Goal: Task Accomplishment & Management: Manage account settings

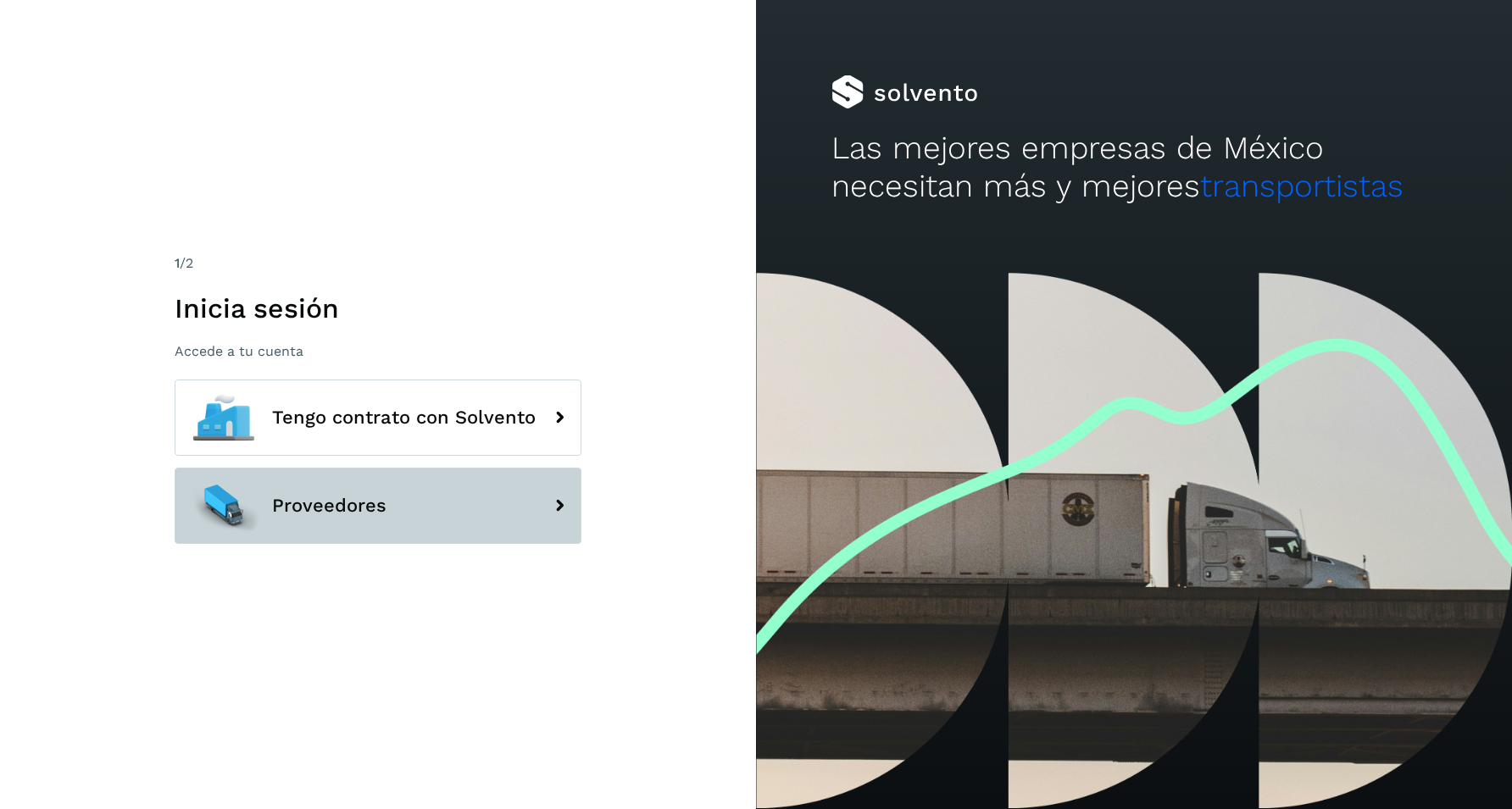
click at [369, 496] on span "Proveedores" at bounding box center [329, 505] width 115 height 20
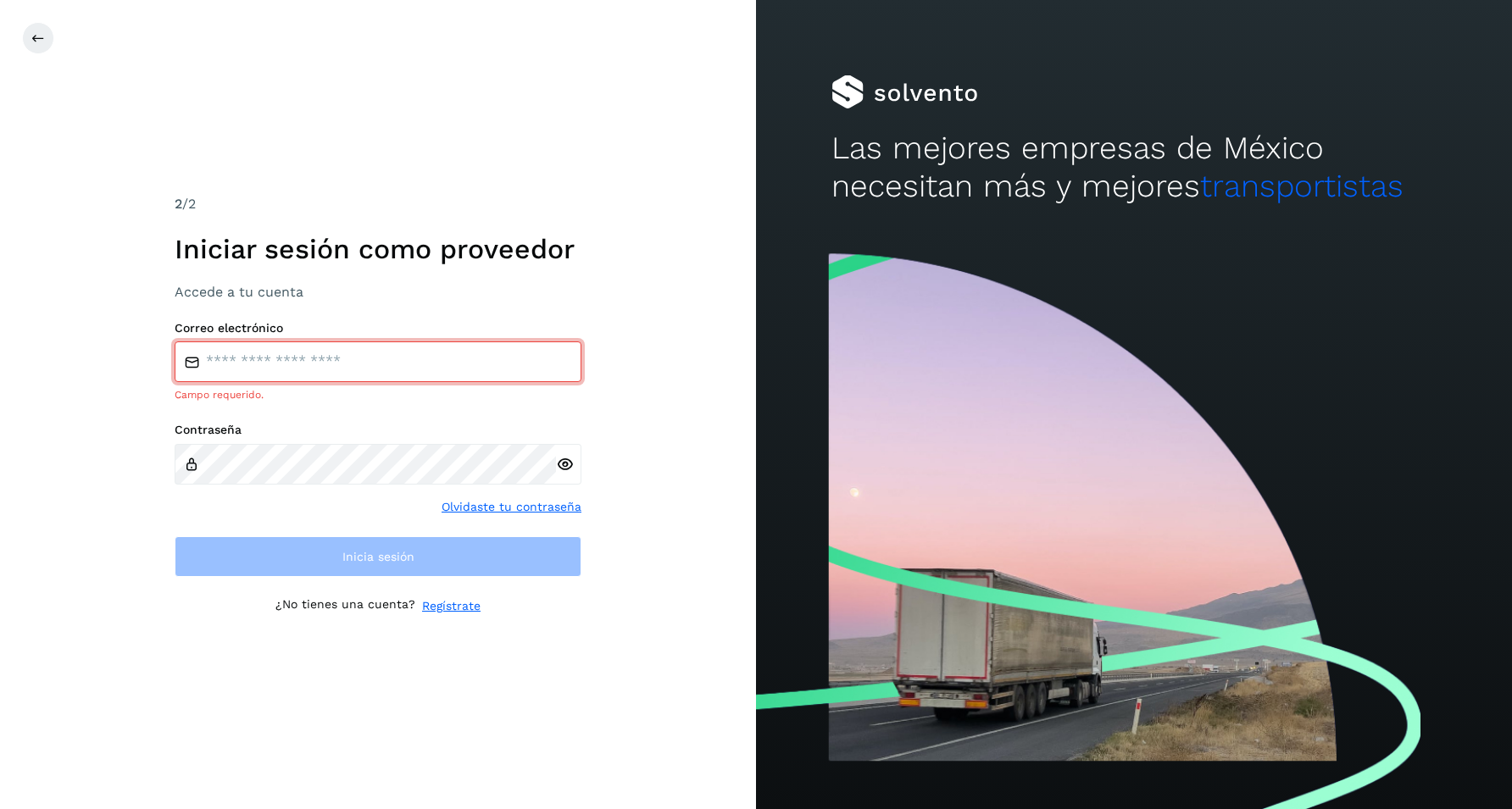
type input "**********"
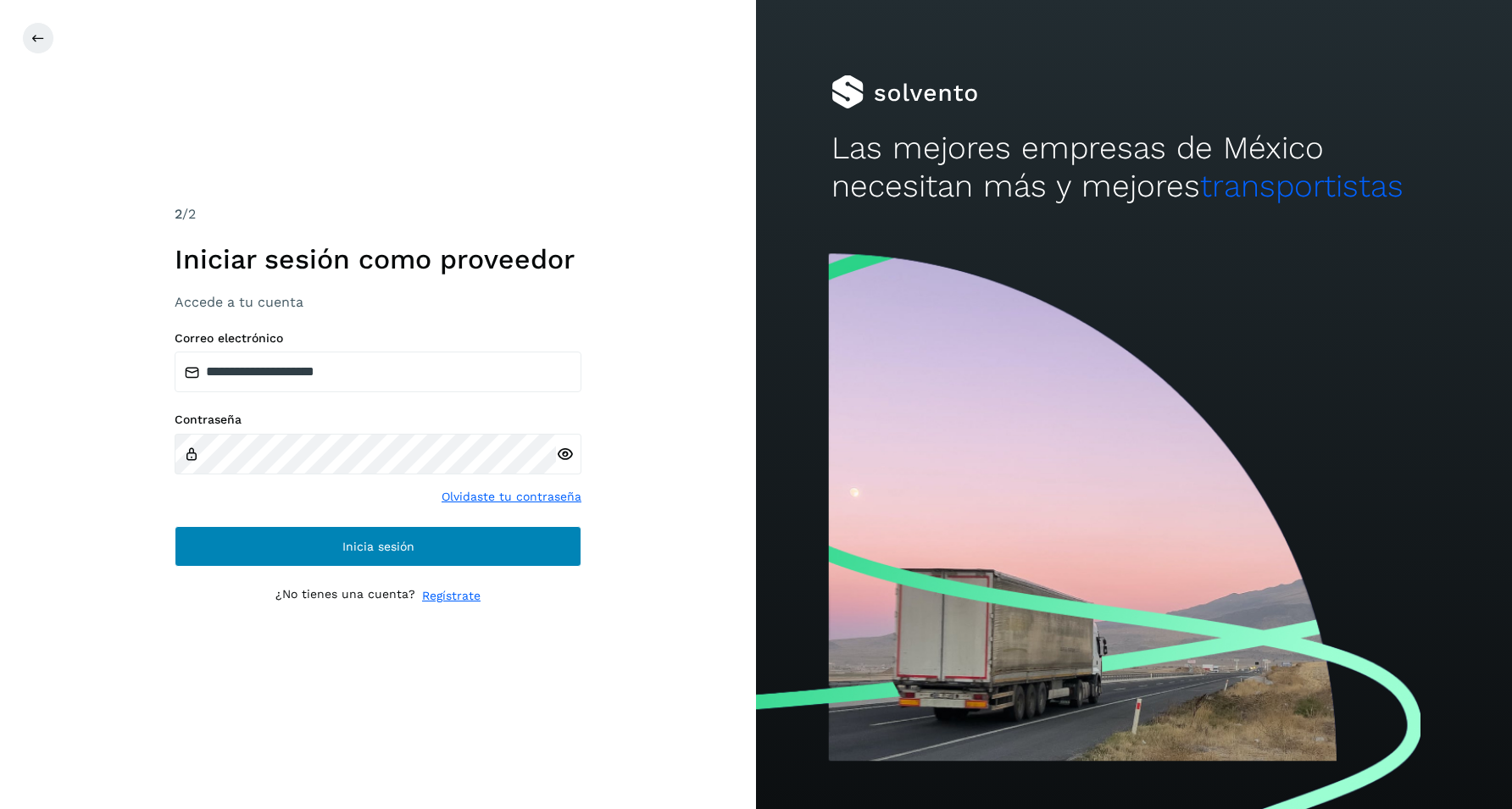
click at [357, 560] on button "Inicia sesión" at bounding box center [377, 546] width 407 height 40
click at [367, 557] on button "Inicia sesión" at bounding box center [377, 546] width 407 height 40
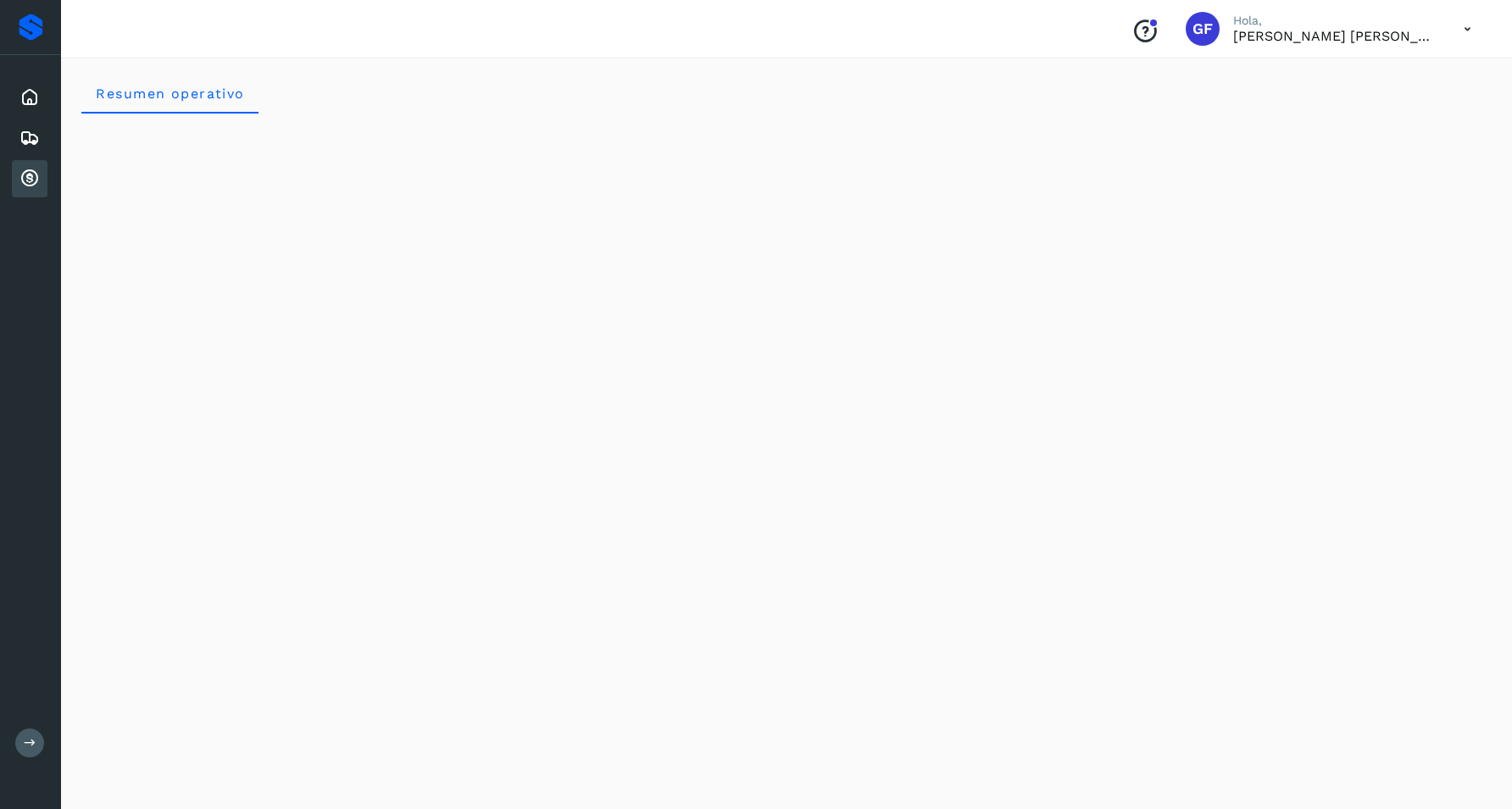
click at [28, 181] on icon at bounding box center [29, 179] width 20 height 20
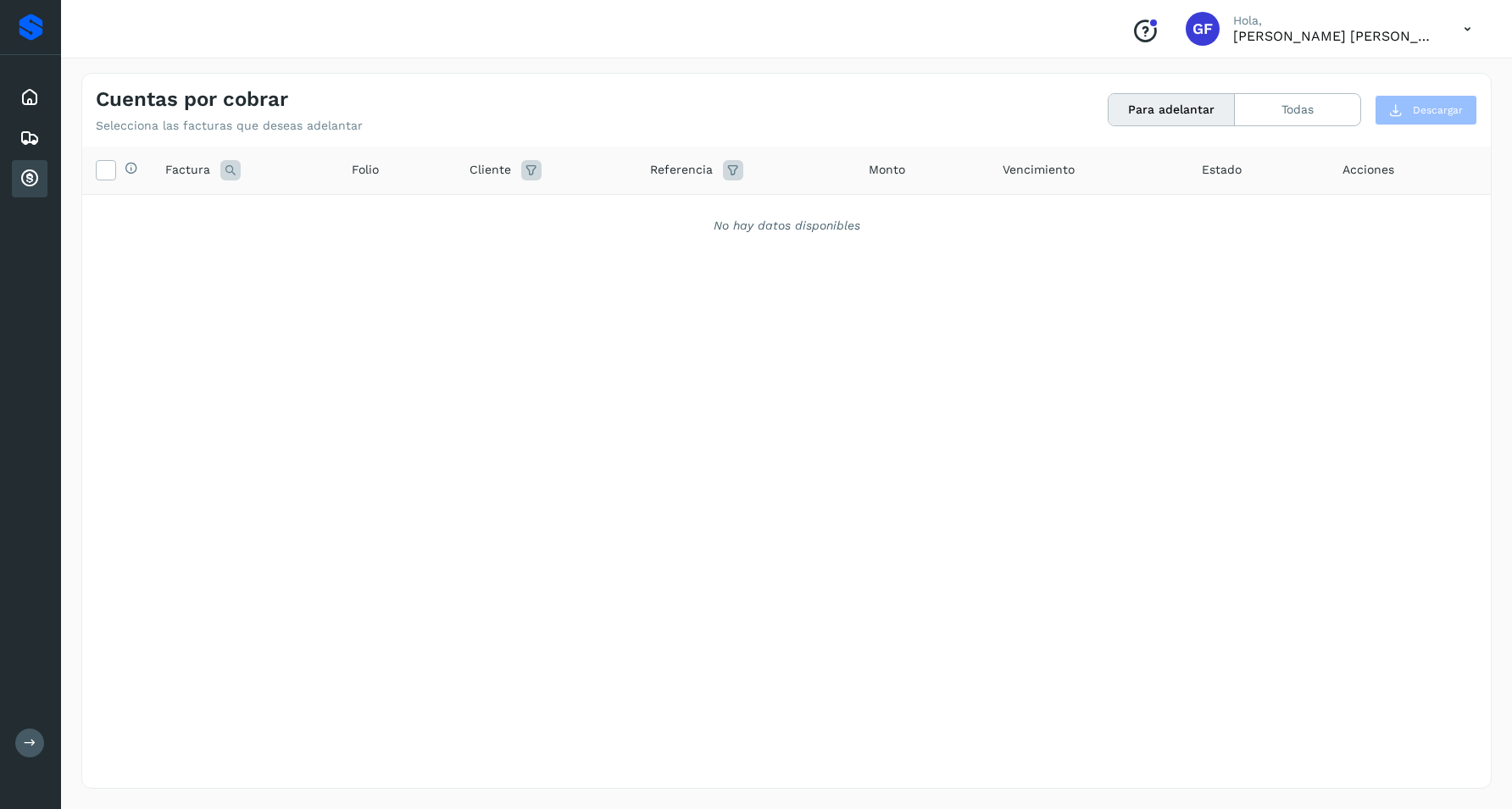
click at [1215, 119] on button "Para adelantar" at bounding box center [1171, 109] width 126 height 32
